Goal: Transaction & Acquisition: Purchase product/service

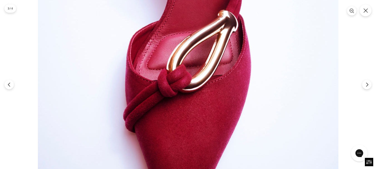
click at [189, 74] on img at bounding box center [188, 36] width 301 height 451
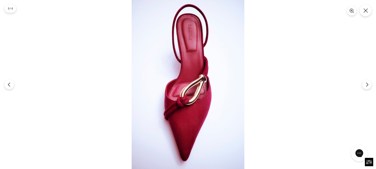
click at [186, 88] on img at bounding box center [188, 84] width 113 height 169
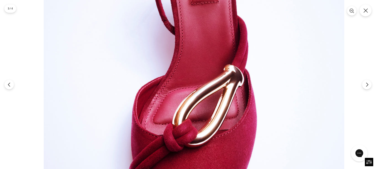
click at [212, 100] on img at bounding box center [194, 91] width 301 height 451
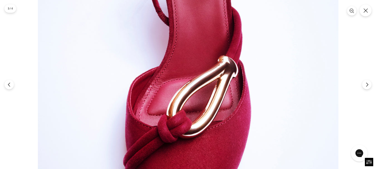
click at [202, 96] on img at bounding box center [188, 82] width 301 height 451
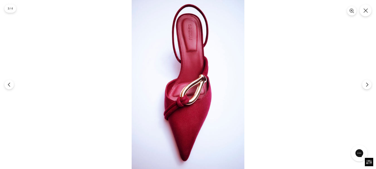
click at [177, 79] on img at bounding box center [188, 84] width 113 height 169
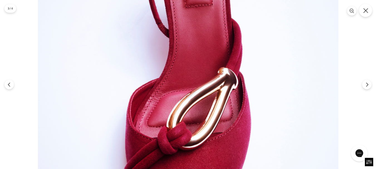
click at [366, 11] on icon "Close" at bounding box center [366, 10] width 5 height 5
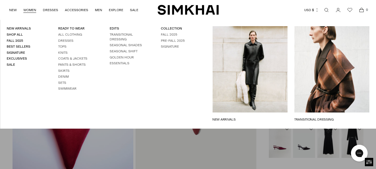
click at [30, 10] on link "WOMEN" at bounding box center [29, 10] width 13 height 12
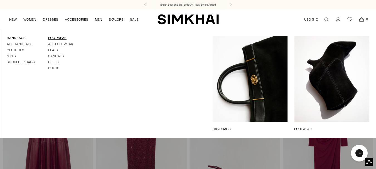
click at [56, 36] on link "FOOTWEAR" at bounding box center [57, 38] width 18 height 4
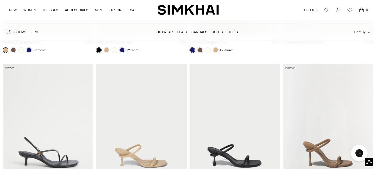
scroll to position [1893, 0]
